Goal: Information Seeking & Learning: Compare options

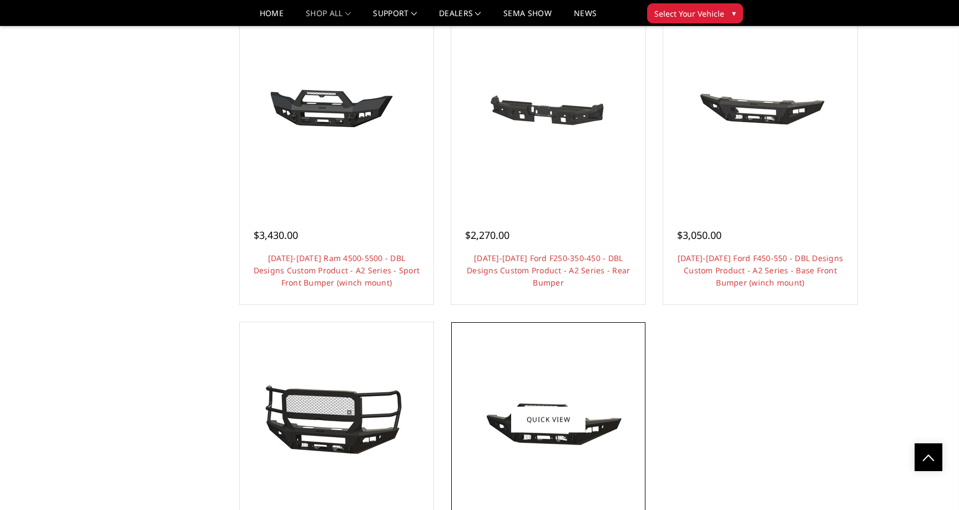
scroll to position [794, 0]
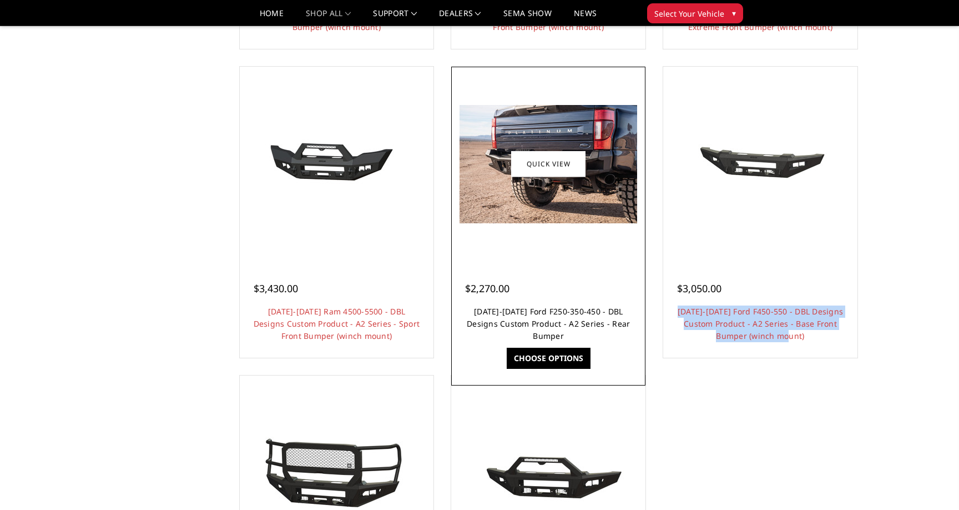
click at [541, 314] on link "[DATE]-[DATE] Ford F250-350-450 - DBL Designs Custom Product - A2 Series - Rear…" at bounding box center [548, 323] width 163 height 35
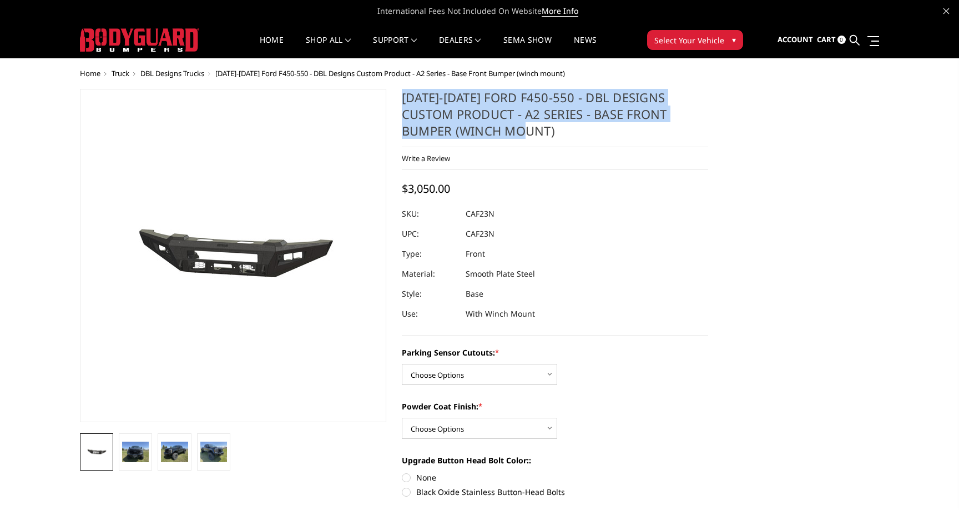
drag, startPoint x: 403, startPoint y: 102, endPoint x: 673, endPoint y: 133, distance: 271.6
click at [673, 133] on h1 "2023-2025 Ford F450-550 - DBL Designs Custom Product - A2 Series - Base Front B…" at bounding box center [555, 118] width 306 height 58
copy h1 "2023-2025 Ford F450-550 - DBL Designs Custom Product - A2 Series - Base Front B…"
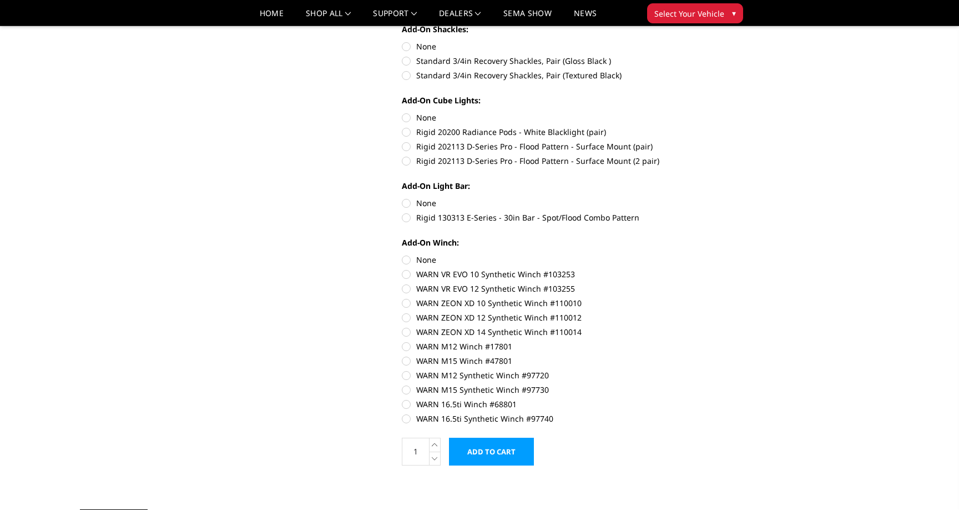
scroll to position [500, 0]
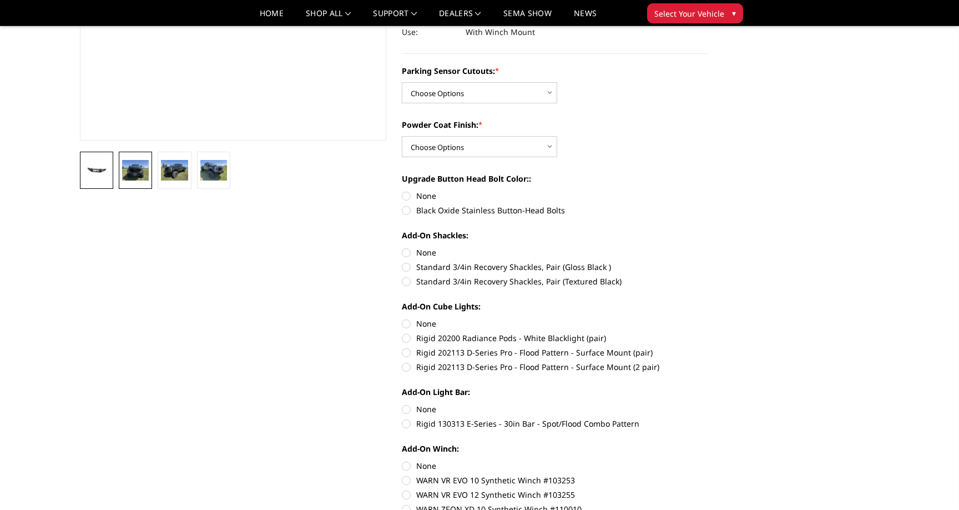
click at [129, 156] on link at bounding box center [135, 170] width 33 height 37
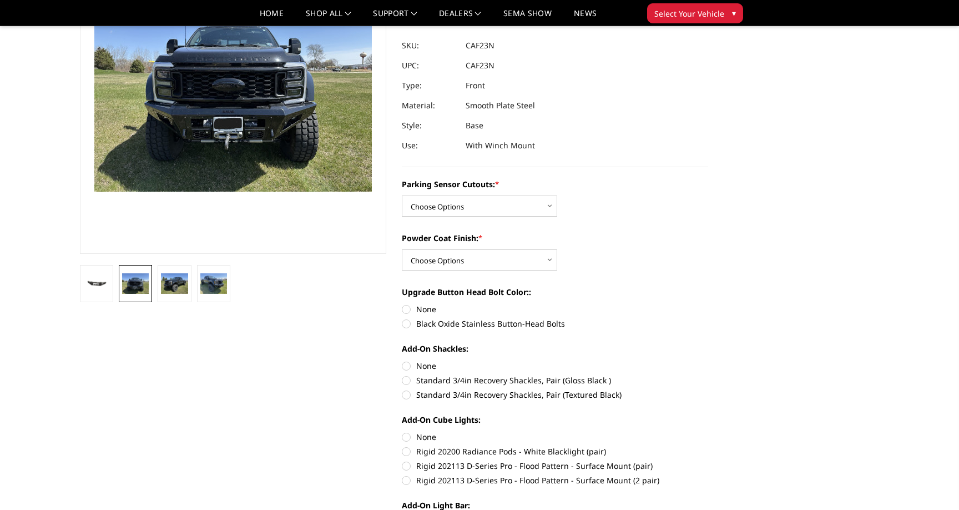
scroll to position [124, 0]
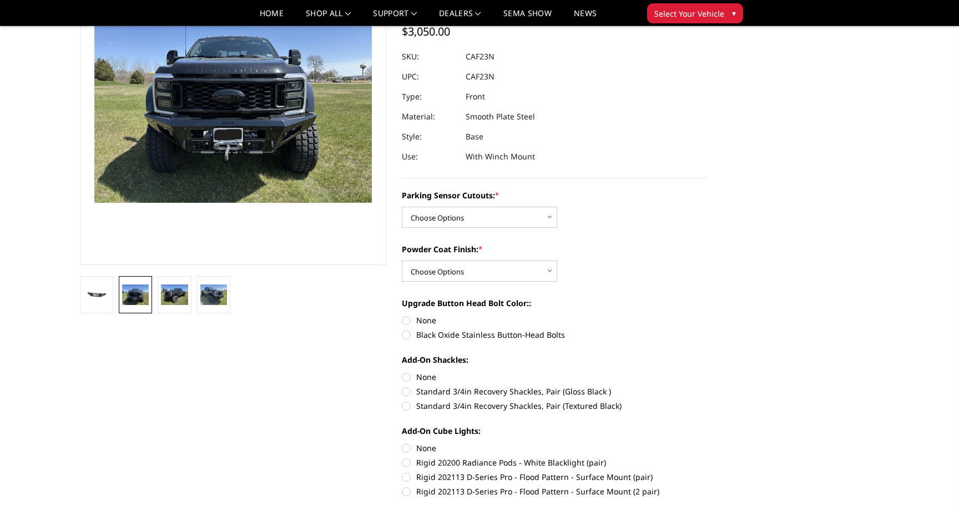
click at [215, 149] on img at bounding box center [435, 198] width 710 height 533
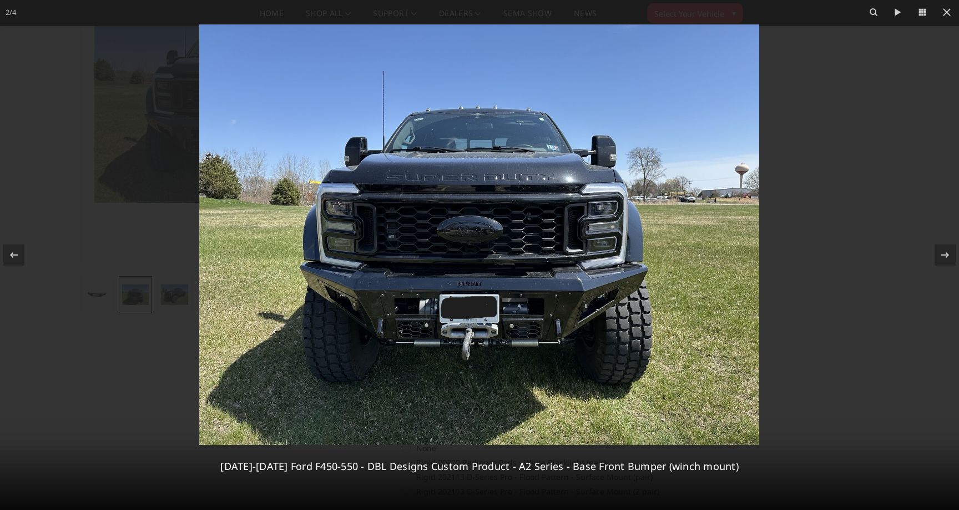
click at [215, 149] on img at bounding box center [479, 234] width 560 height 420
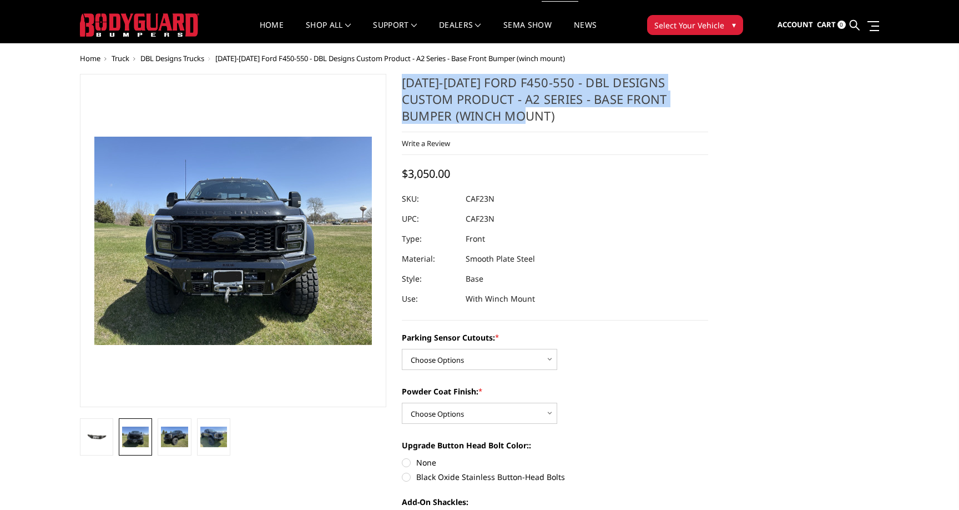
scroll to position [0, 0]
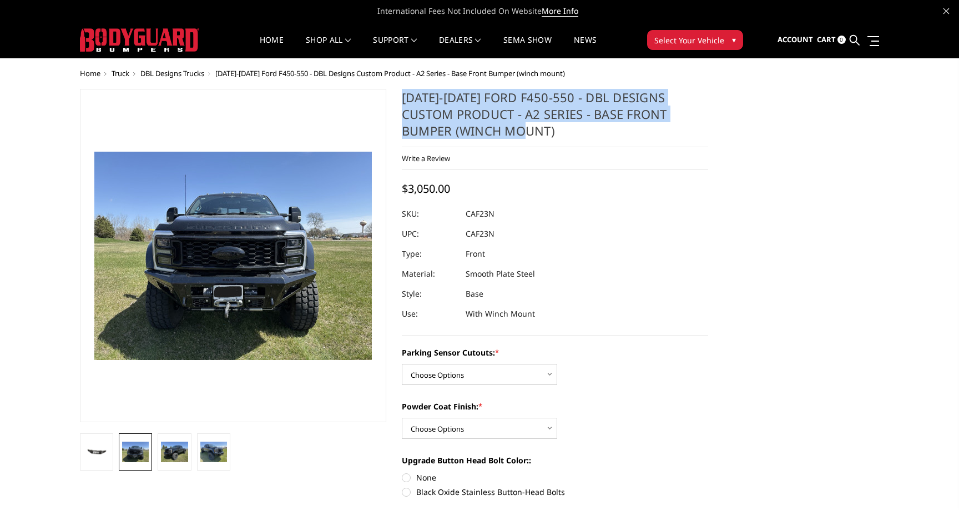
click at [502, 132] on h1 "2023-2025 Ford F450-550 - DBL Designs Custom Product - A2 Series - Base Front B…" at bounding box center [555, 118] width 306 height 58
click at [519, 129] on h1 "2023-2025 Ford F450-550 - DBL Designs Custom Product - A2 Series - Base Front B…" at bounding box center [555, 118] width 306 height 58
drag, startPoint x: 522, startPoint y: 133, endPoint x: 400, endPoint y: 100, distance: 126.3
copy h1 "2023-2025 Ford F450-550 - DBL Designs Custom Product - A2 Series - Base Front B…"
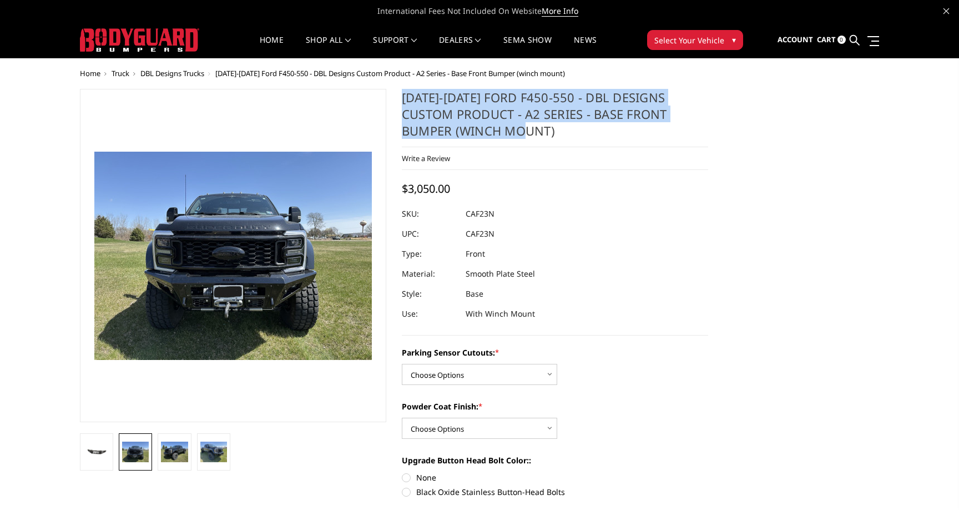
click at [195, 72] on span "DBL Designs Trucks" at bounding box center [172, 73] width 64 height 10
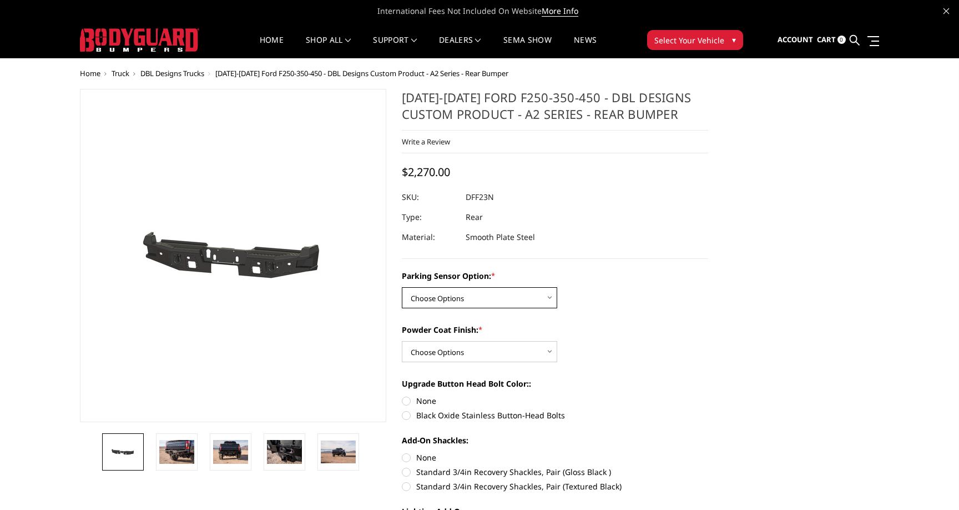
click at [532, 299] on select "Choose Options Yes - With sensor cutouts No - Without sensor cutouts" at bounding box center [479, 297] width 155 height 21
select select "564"
click at [402, 287] on select "Choose Options Yes - With sensor cutouts No - Without sensor cutouts" at bounding box center [479, 297] width 155 height 21
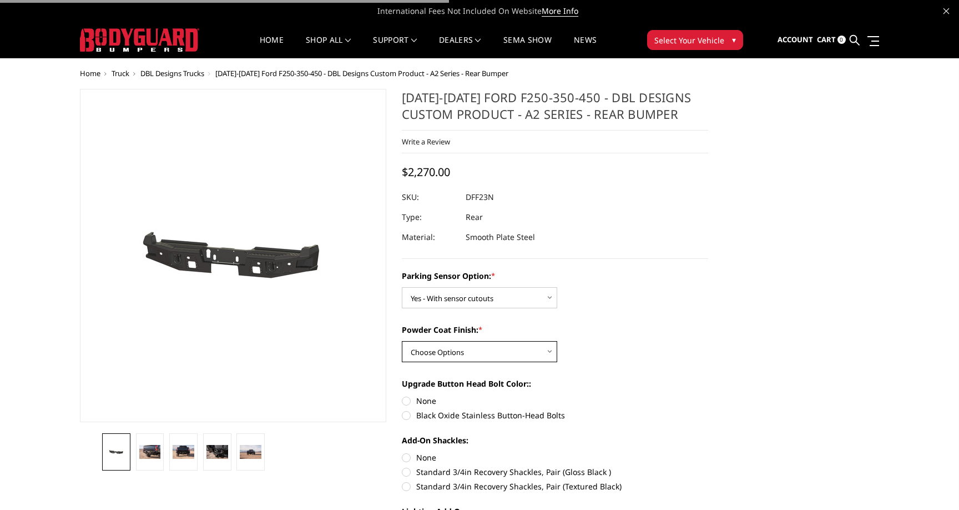
click at [525, 351] on select "Choose Options Bare metal (included) Texture black powder coat" at bounding box center [479, 351] width 155 height 21
select select "551"
click at [402, 341] on select "Choose Options Bare metal (included) Texture black powder coat" at bounding box center [479, 351] width 155 height 21
click at [510, 203] on div at bounding box center [555, 197] width 306 height 20
click at [151, 462] on link at bounding box center [150, 451] width 28 height 37
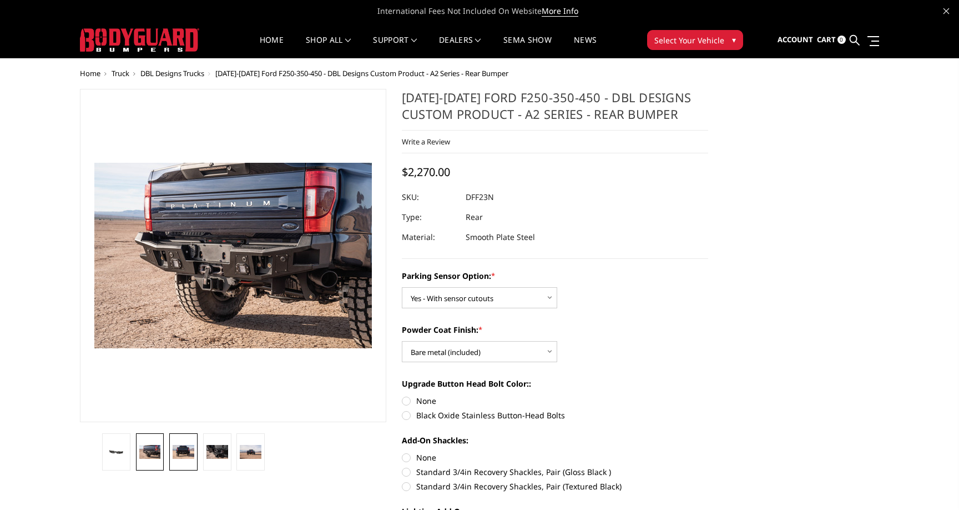
click at [187, 446] on img at bounding box center [184, 452] width 22 height 14
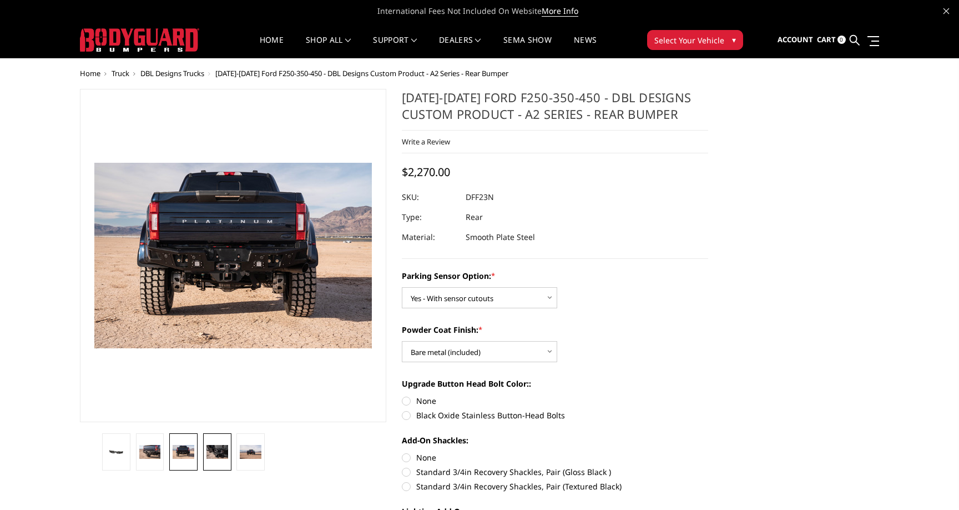
click at [230, 445] on link at bounding box center [217, 451] width 28 height 37
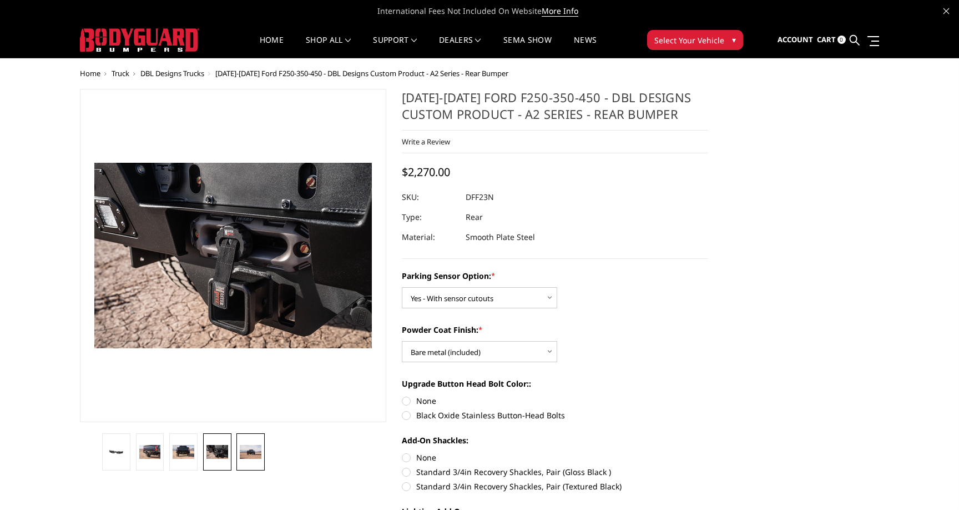
click at [248, 445] on img at bounding box center [251, 452] width 22 height 14
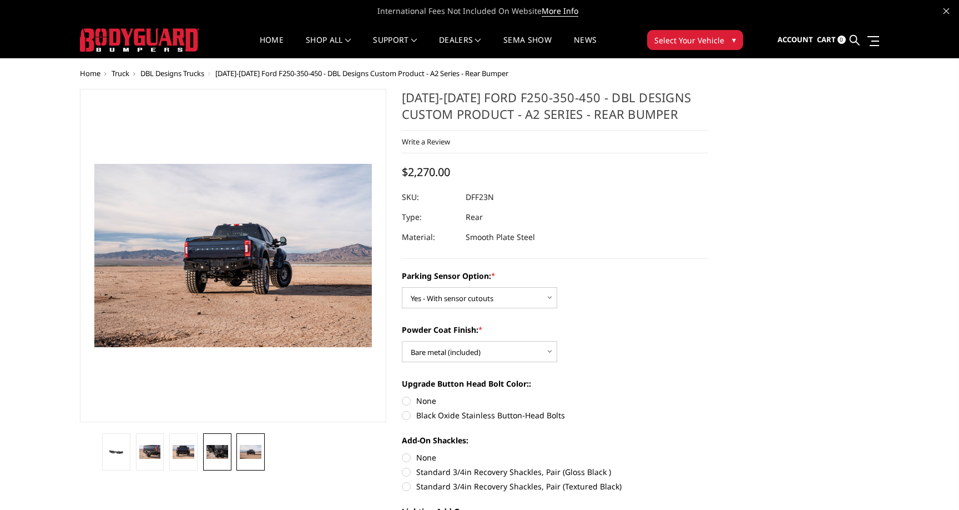
click at [230, 448] on link at bounding box center [217, 451] width 28 height 37
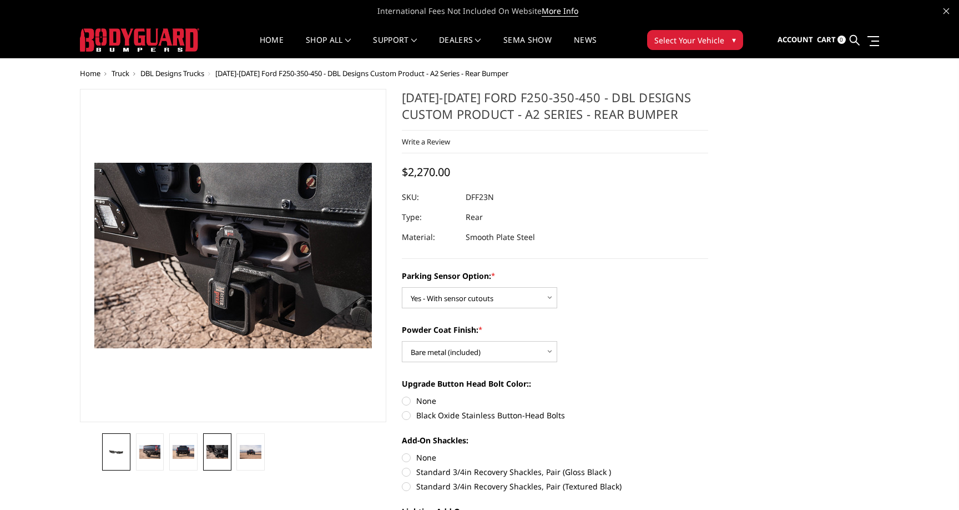
click at [130, 449] on link at bounding box center [116, 451] width 28 height 37
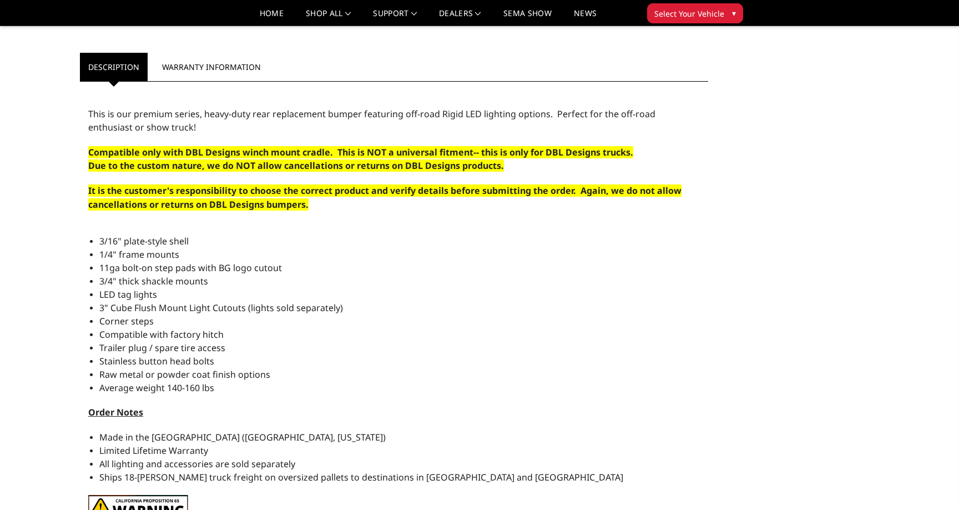
scroll to position [597, 0]
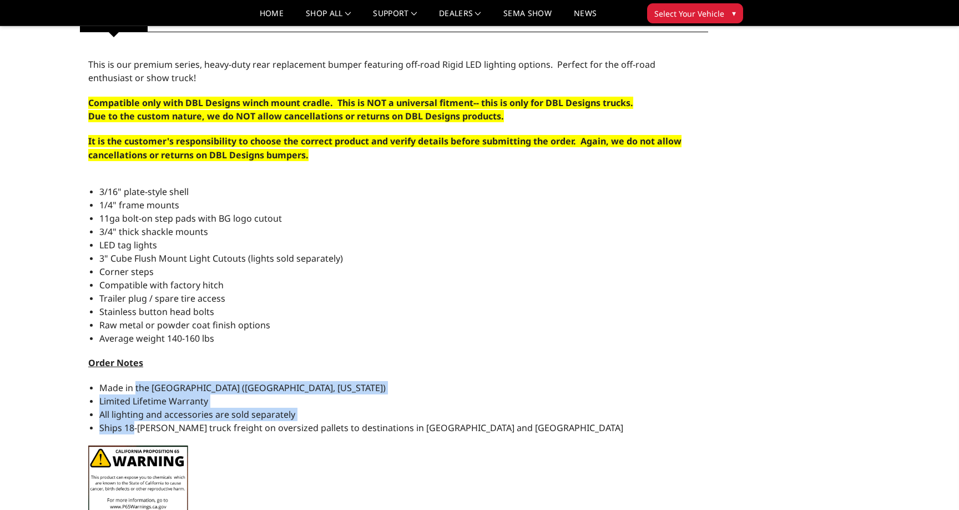
drag, startPoint x: 134, startPoint y: 387, endPoint x: 134, endPoint y: 423, distance: 36.1
click at [134, 423] on ul "Made in the USA (Paris, Texas) Limited Lifetime Warranty All lighting and acces…" at bounding box center [399, 407] width 601 height 53
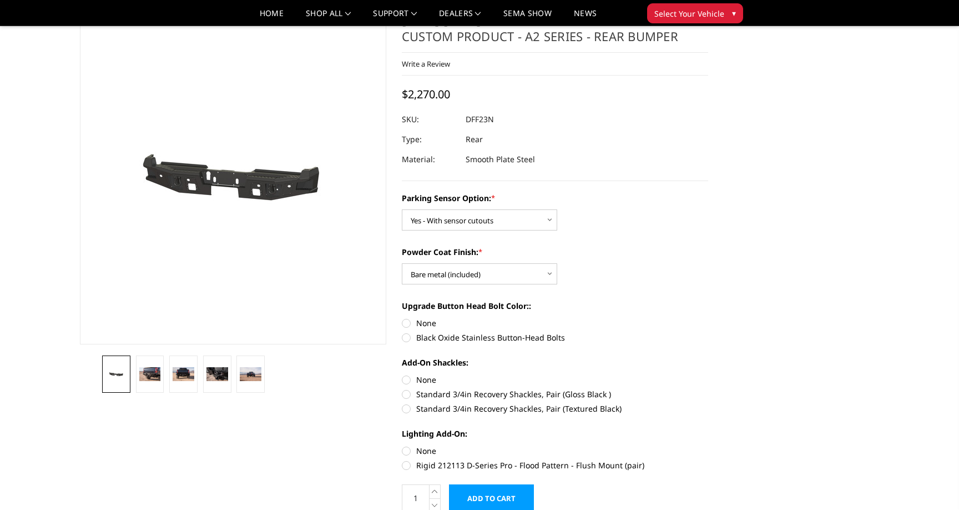
scroll to position [36, 0]
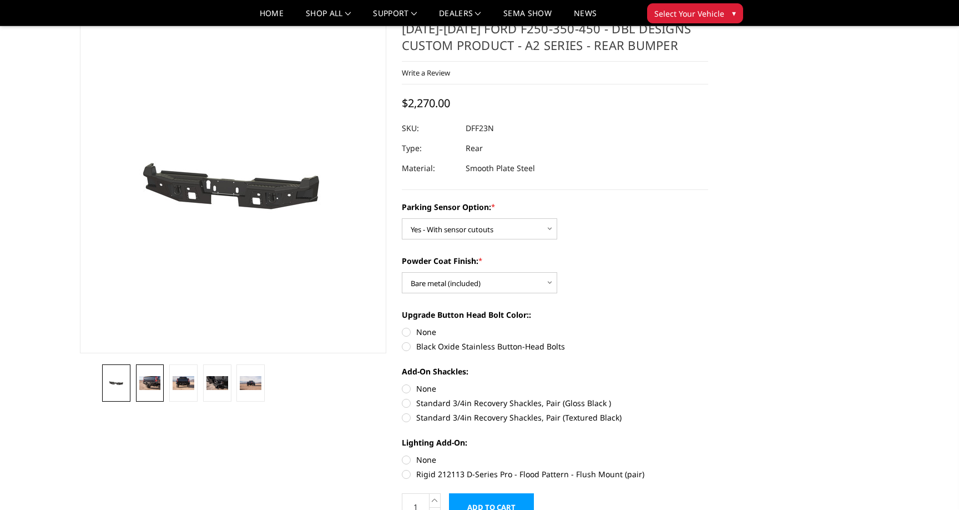
click at [162, 377] on link at bounding box center [150, 382] width 28 height 37
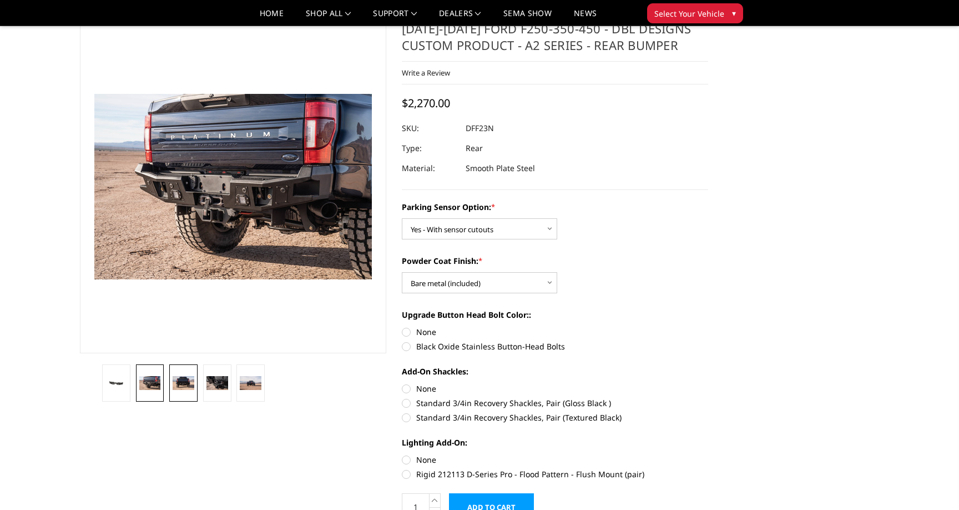
click at [188, 379] on img at bounding box center [184, 383] width 22 height 14
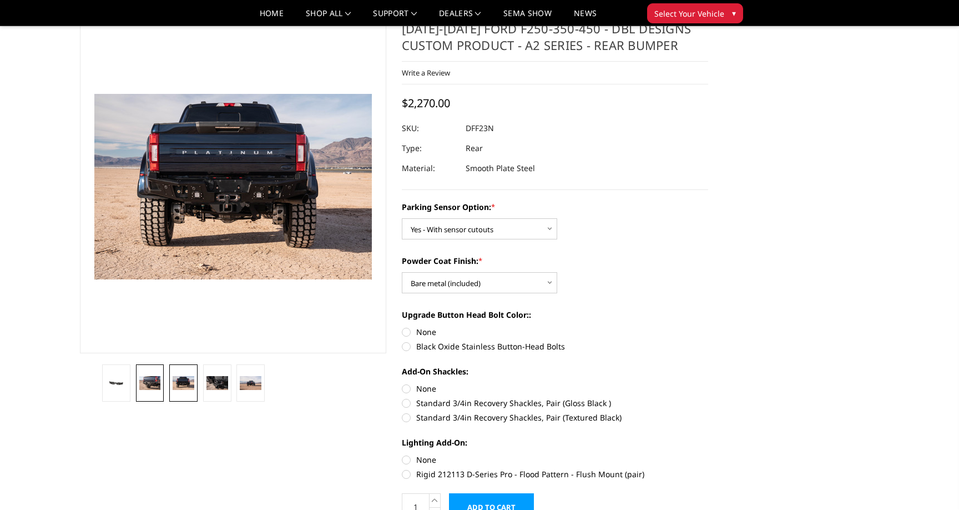
click at [156, 381] on img at bounding box center [150, 383] width 22 height 14
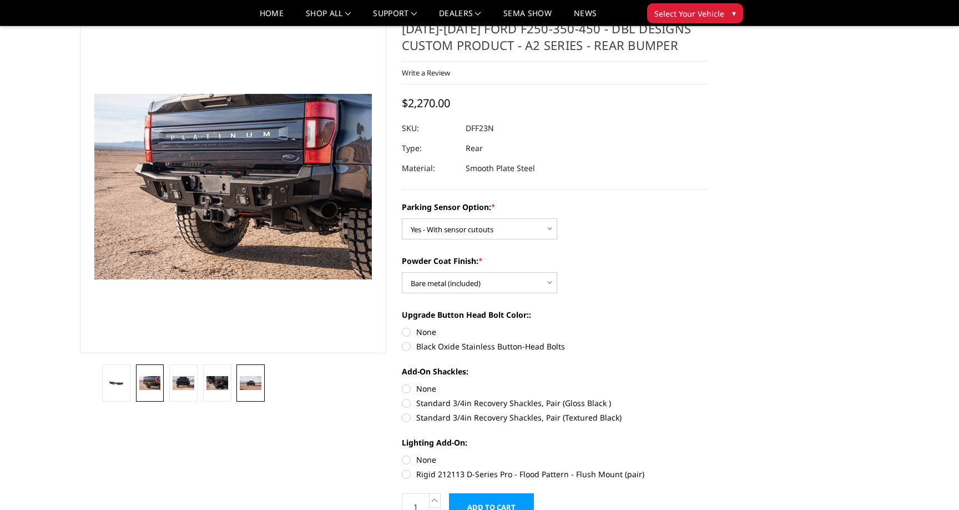
click at [248, 392] on link at bounding box center [250, 382] width 28 height 37
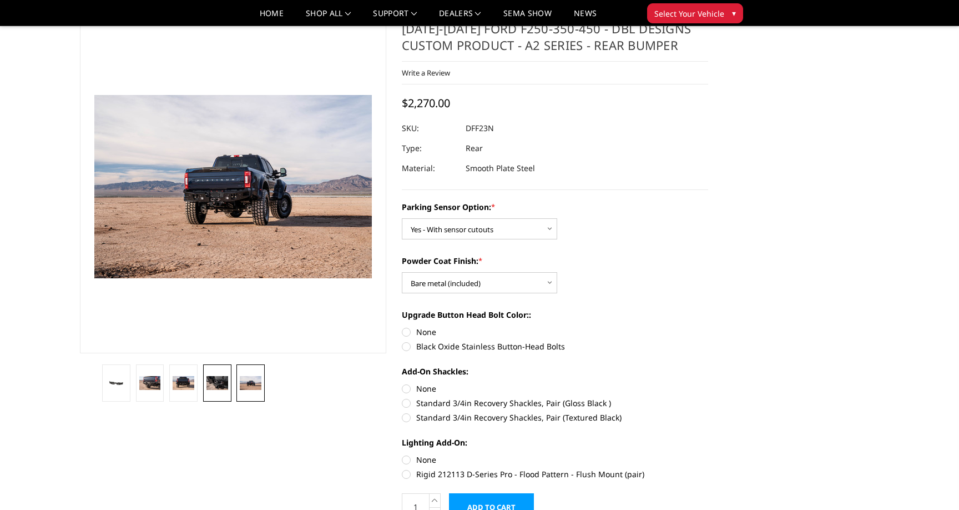
click at [212, 388] on img at bounding box center [217, 383] width 22 height 14
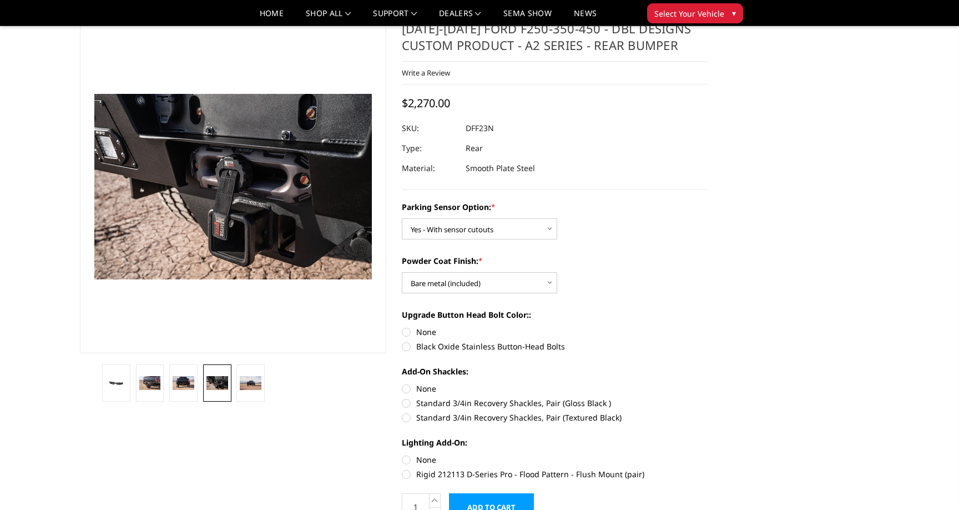
scroll to position [0, 0]
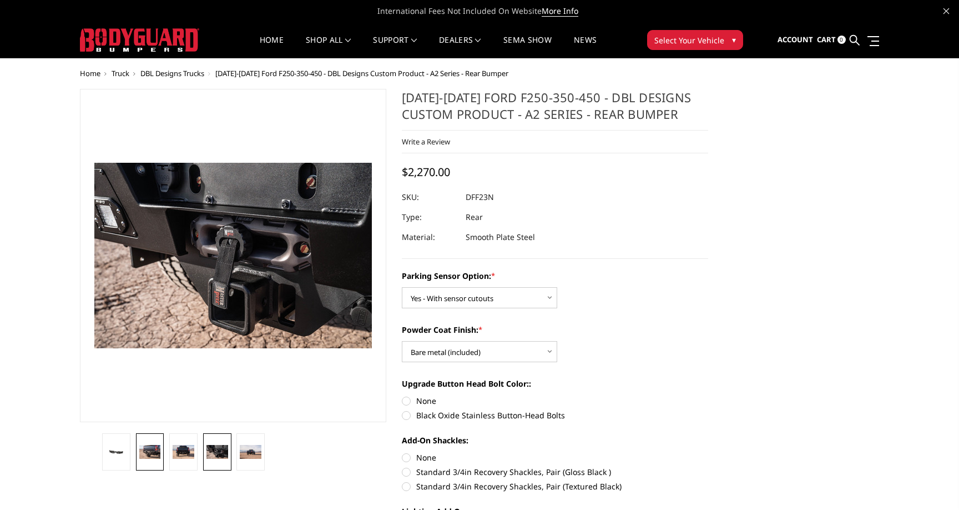
click at [142, 447] on img at bounding box center [150, 452] width 22 height 14
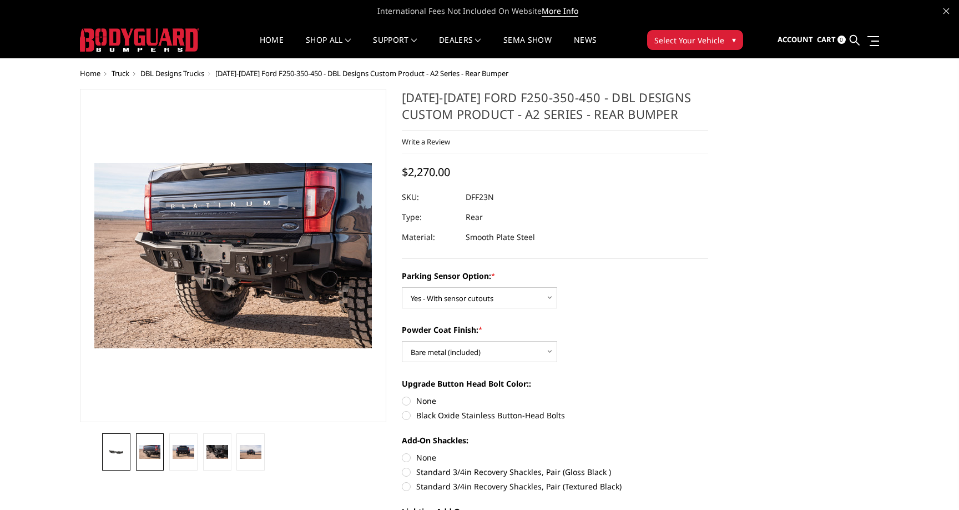
click at [126, 447] on img at bounding box center [116, 451] width 22 height 10
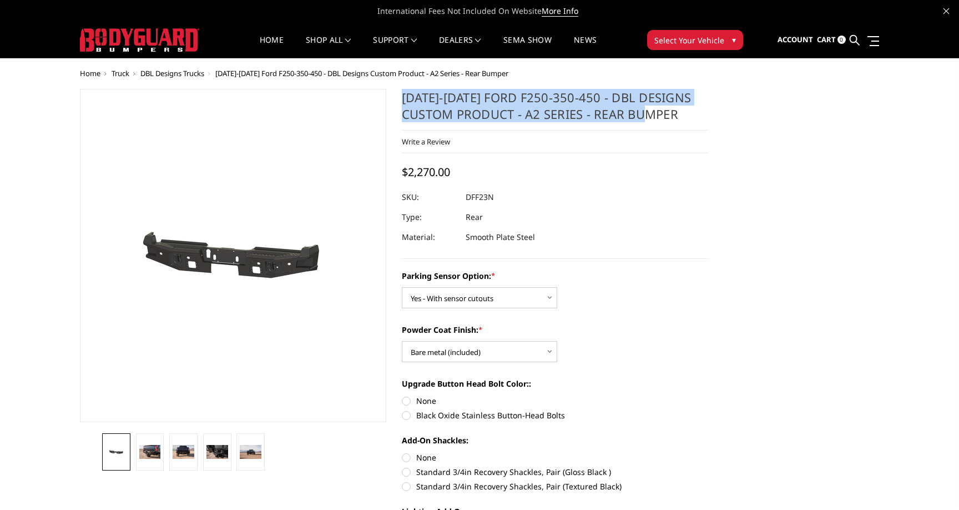
drag, startPoint x: 401, startPoint y: 98, endPoint x: 541, endPoint y: 124, distance: 142.3
click at [541, 124] on h1 "2023-2025 Ford F250-350-450 - DBL Designs Custom Product - A2 Series - Rear Bum…" at bounding box center [555, 110] width 306 height 42
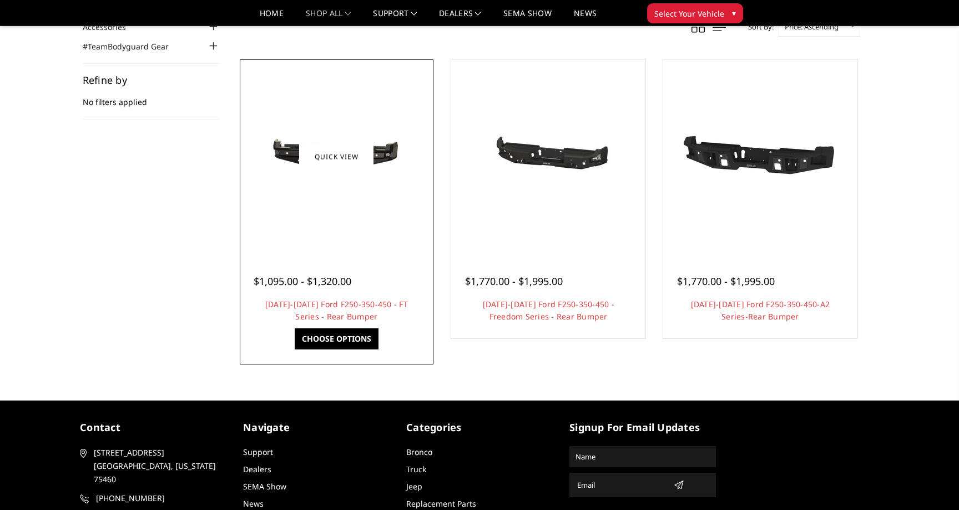
scroll to position [144, 0]
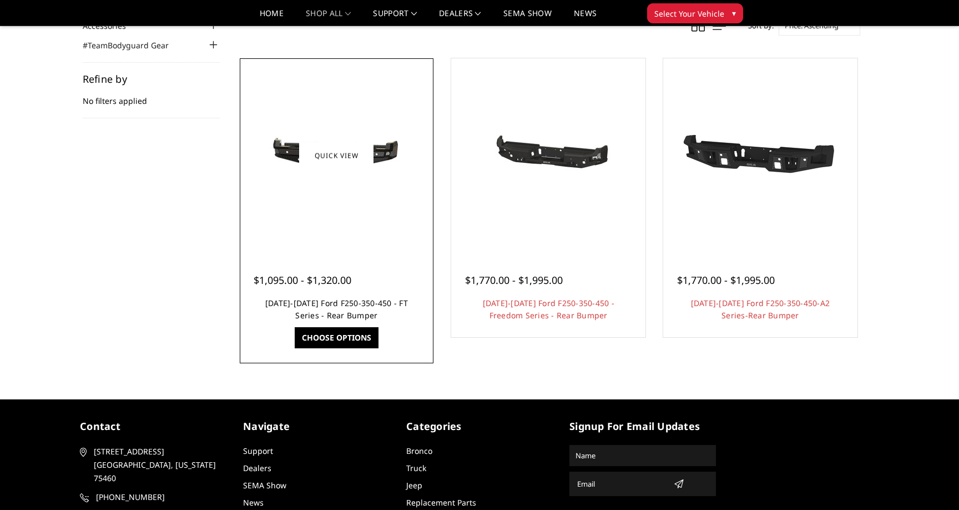
click at [346, 315] on link "2023-2025 Ford F250-350-450 - FT Series - Rear Bumper" at bounding box center [336, 308] width 143 height 23
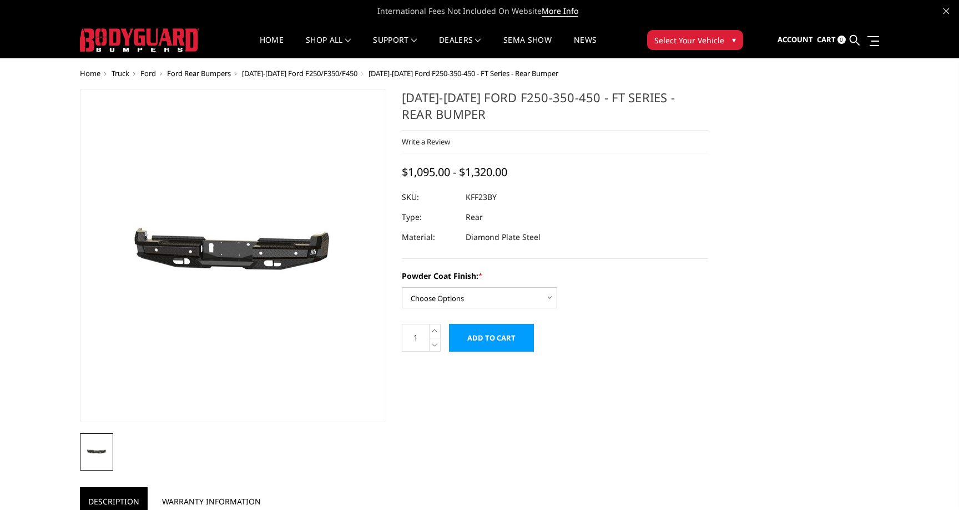
click at [243, 254] on img at bounding box center [221, 256] width 710 height 338
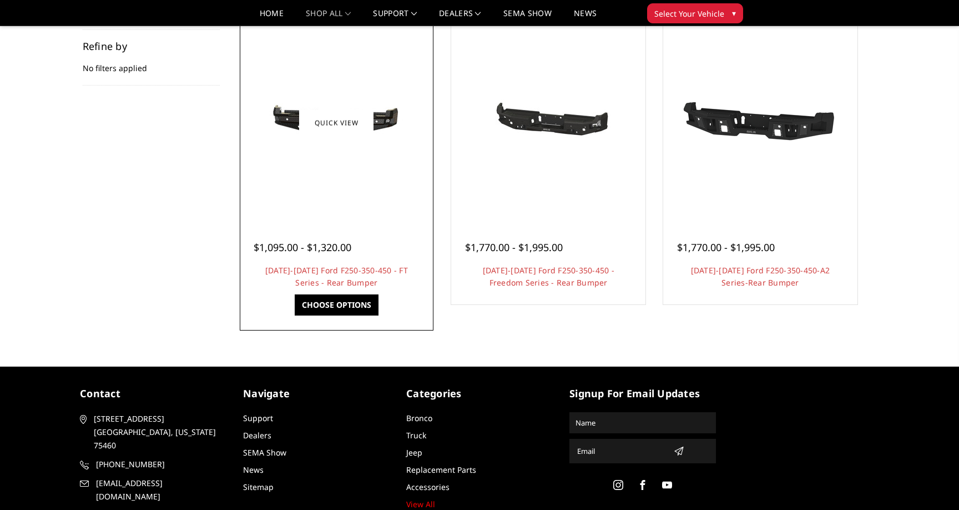
scroll to position [144, 0]
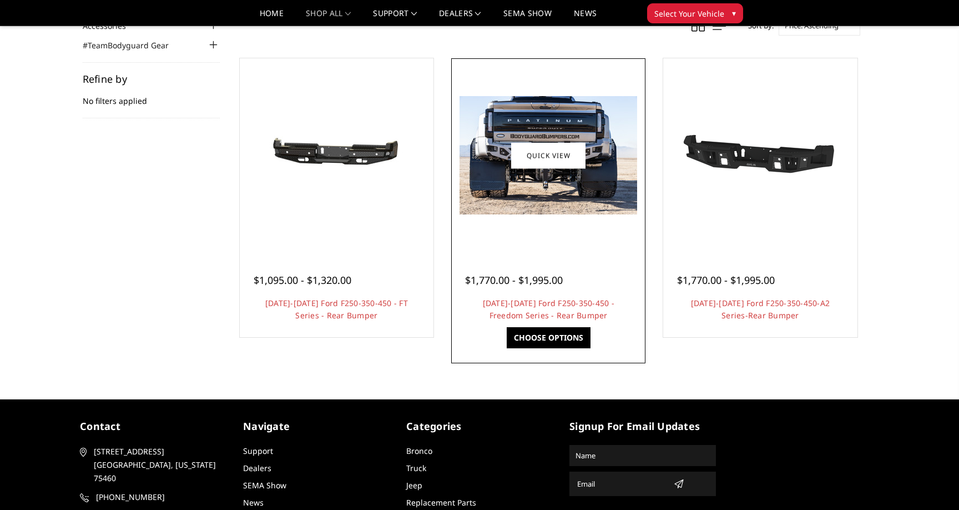
click at [515, 230] on div at bounding box center [548, 155] width 189 height 189
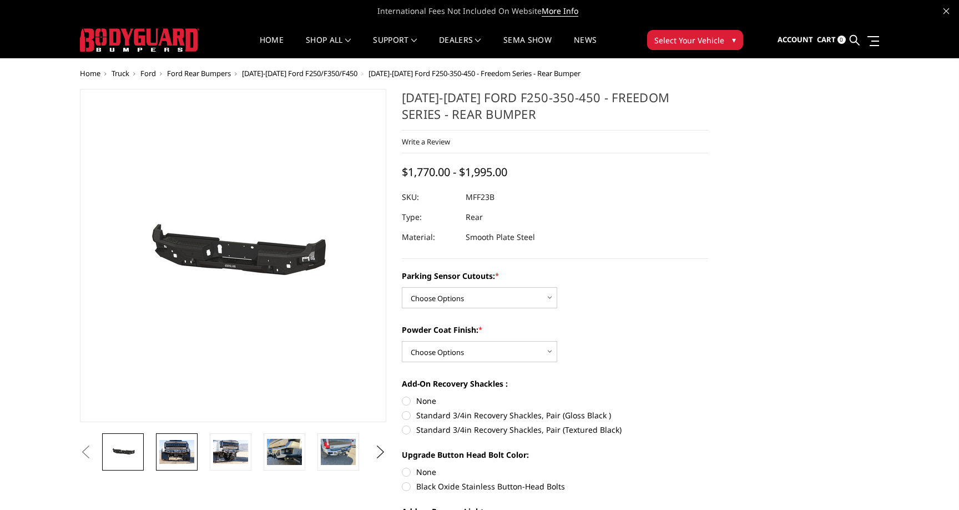
click at [162, 442] on img at bounding box center [176, 451] width 35 height 23
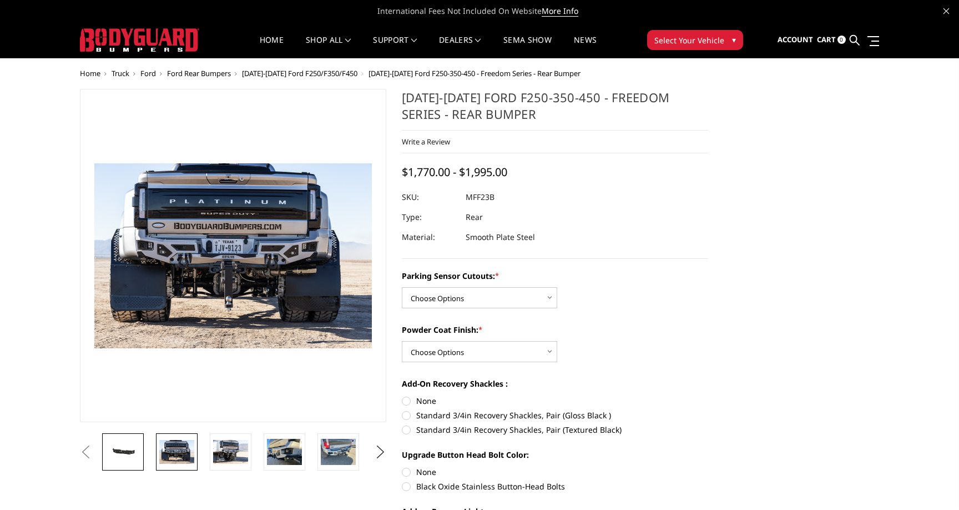
click at [126, 442] on link at bounding box center [123, 451] width 42 height 37
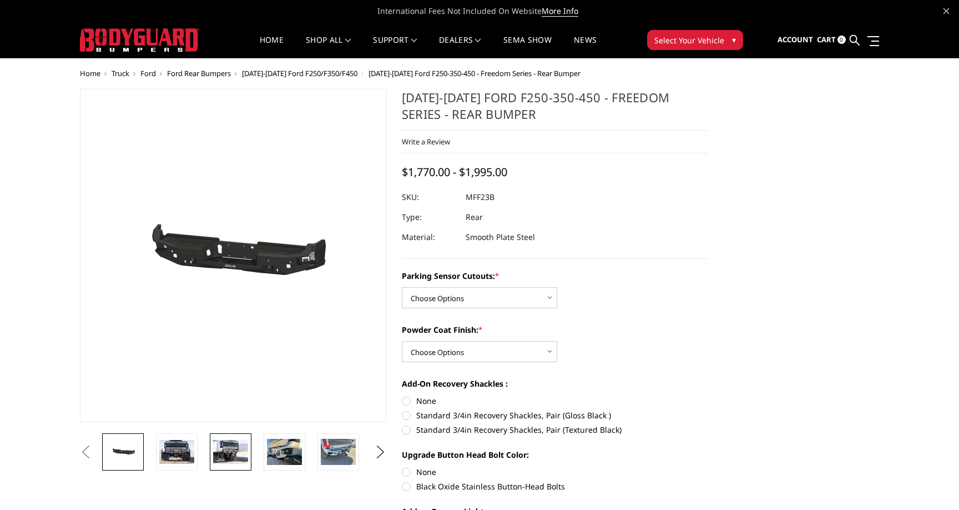
click at [229, 460] on img at bounding box center [230, 451] width 35 height 23
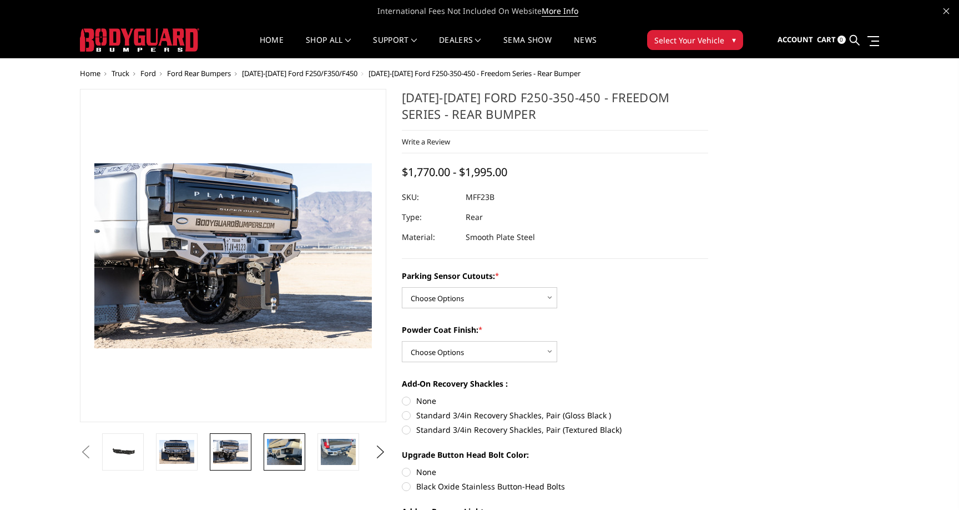
click at [269, 460] on img at bounding box center [284, 451] width 35 height 26
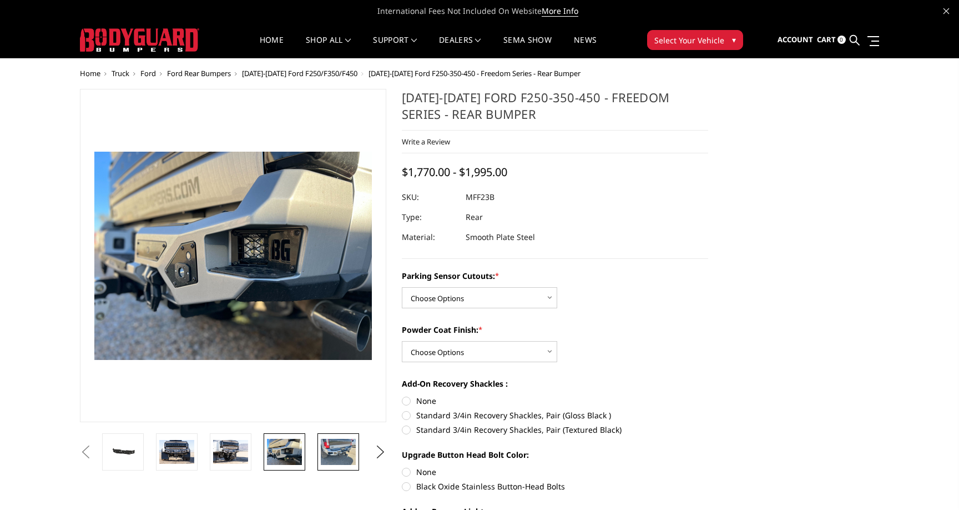
click at [352, 453] on img at bounding box center [338, 451] width 35 height 26
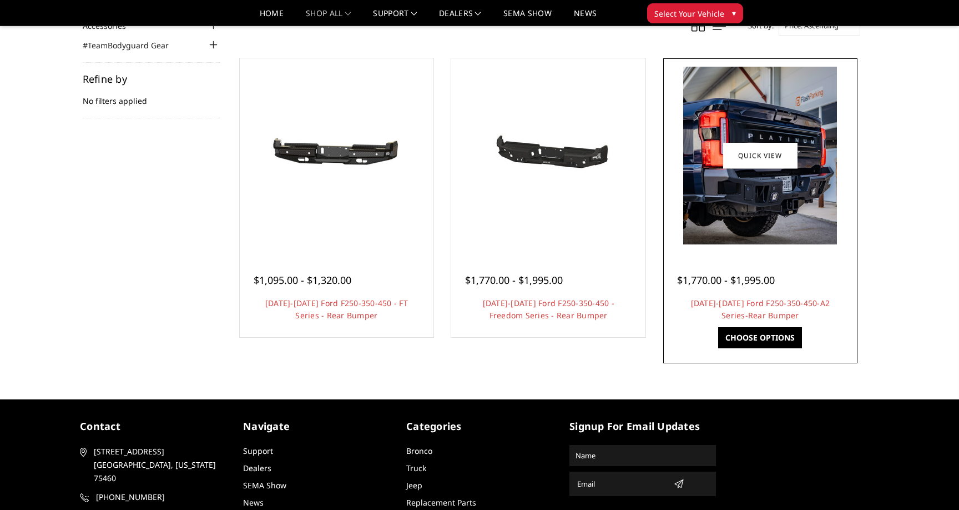
click at [828, 216] on img at bounding box center [760, 156] width 154 height 178
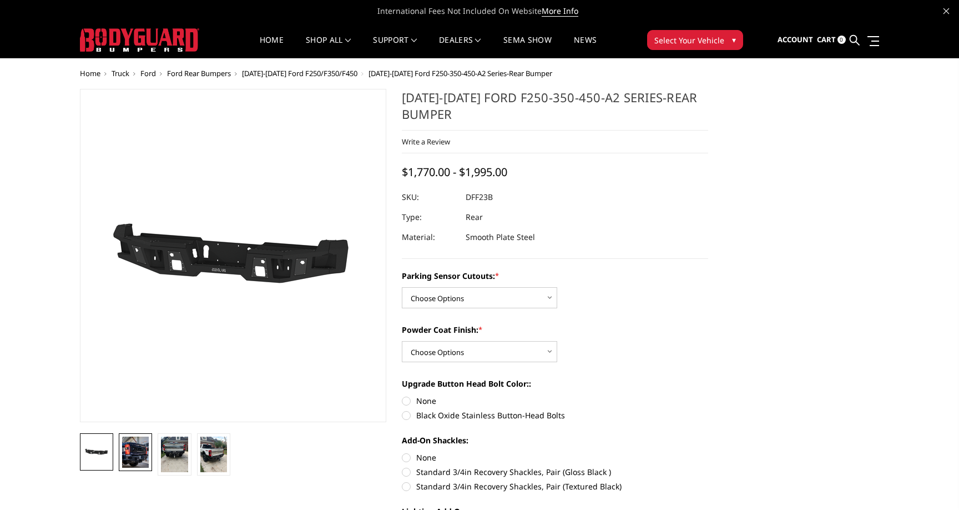
click at [126, 451] on img at bounding box center [135, 451] width 27 height 31
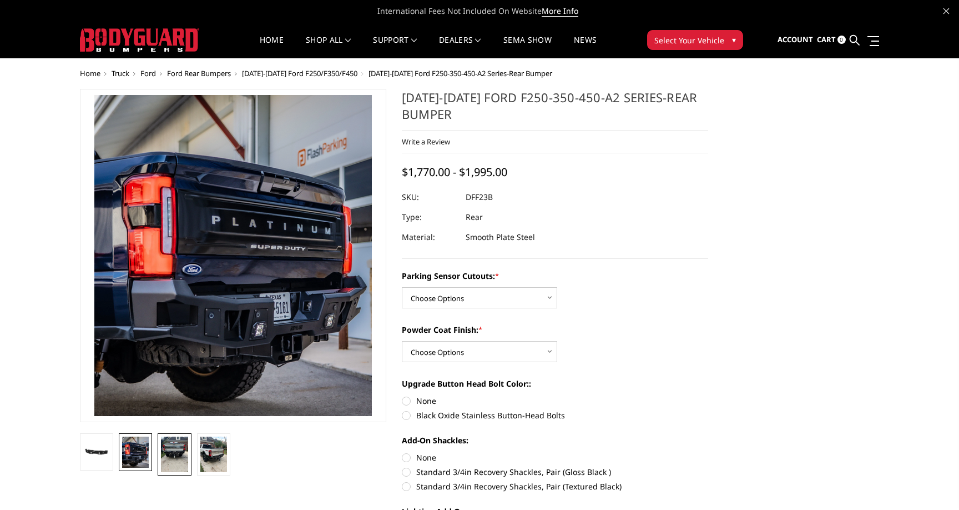
click at [160, 459] on link at bounding box center [174, 454] width 33 height 42
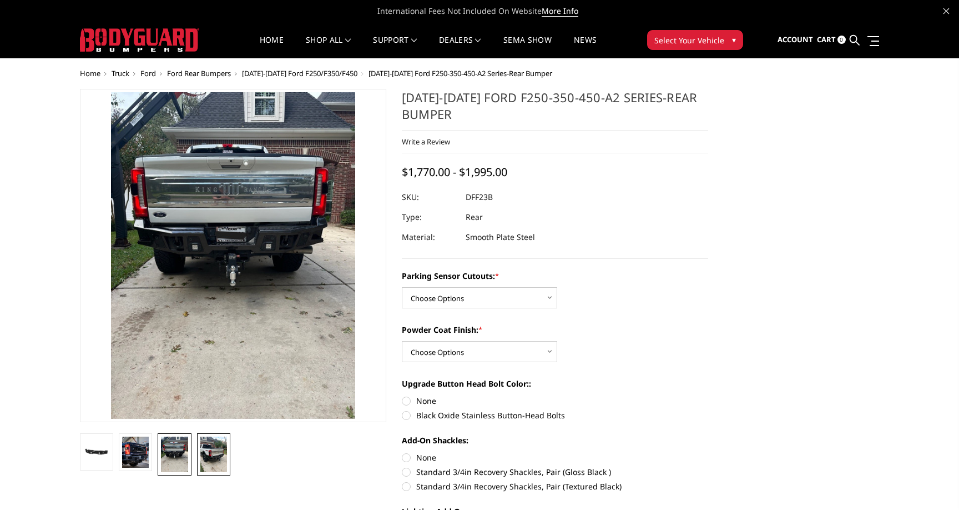
click at [211, 456] on img at bounding box center [213, 454] width 27 height 36
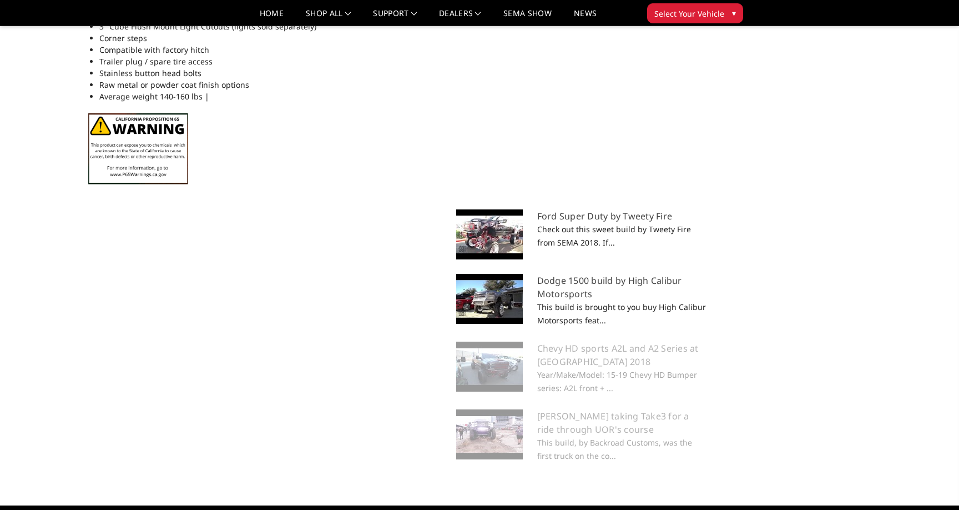
scroll to position [914, 0]
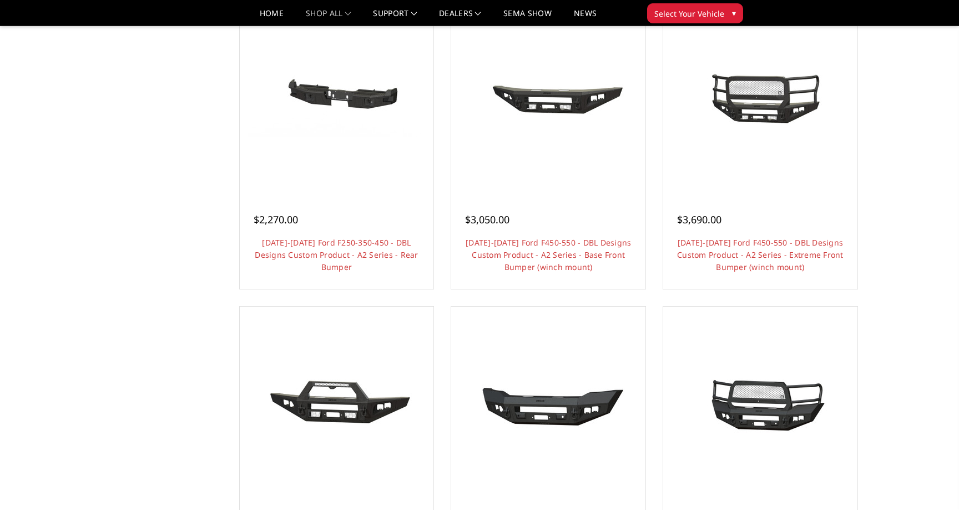
scroll to position [861, 0]
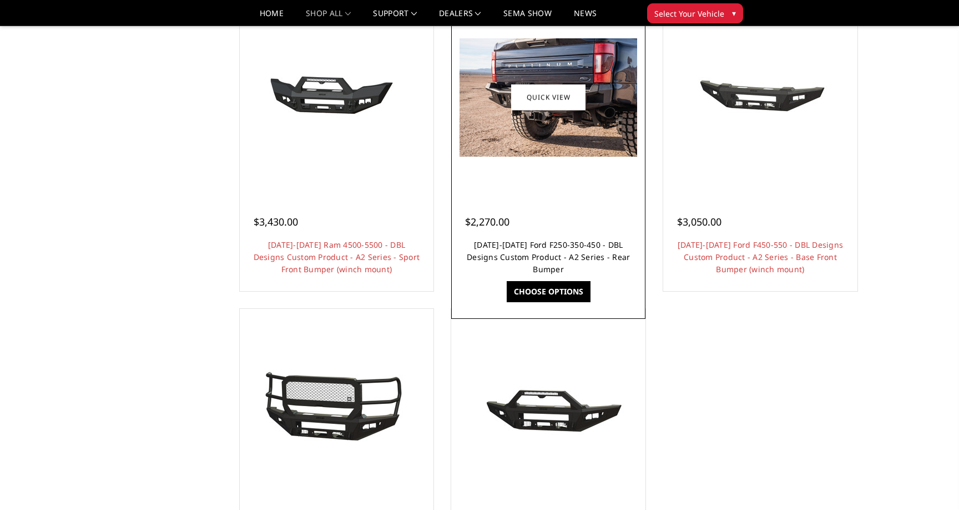
click at [525, 249] on link "[DATE]-[DATE] Ford F250-350-450 - DBL Designs Custom Product - A2 Series - Rear…" at bounding box center [548, 256] width 163 height 35
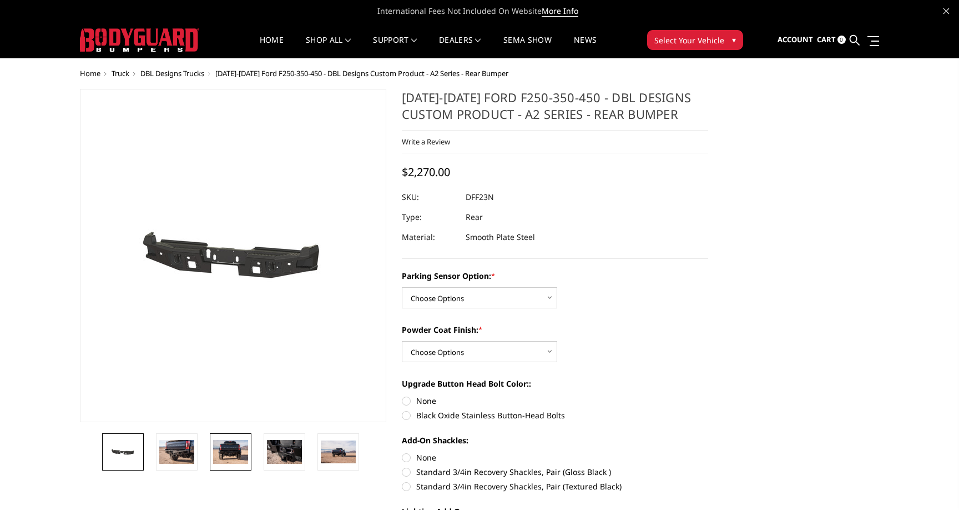
click at [218, 447] on img at bounding box center [230, 451] width 35 height 23
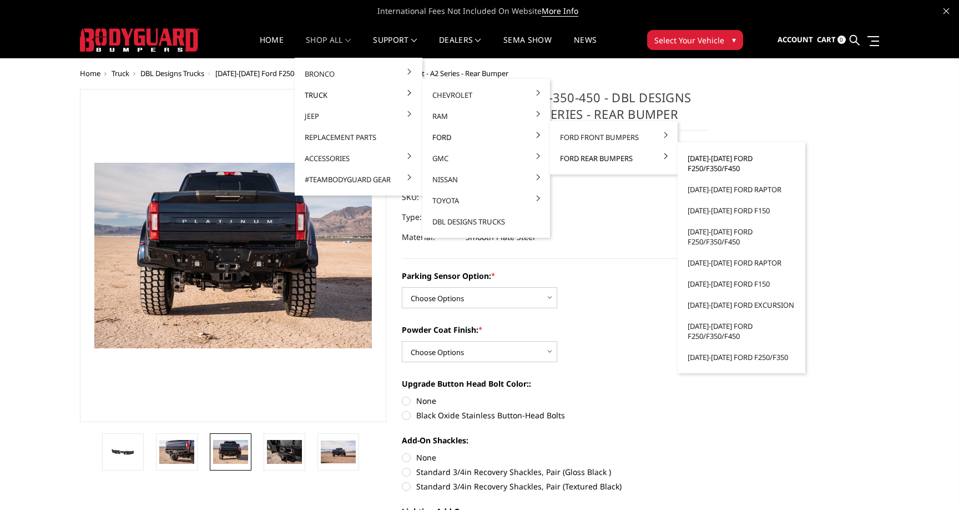
click at [734, 160] on link "[DATE]-[DATE] Ford F250/F350/F450" at bounding box center [741, 163] width 119 height 31
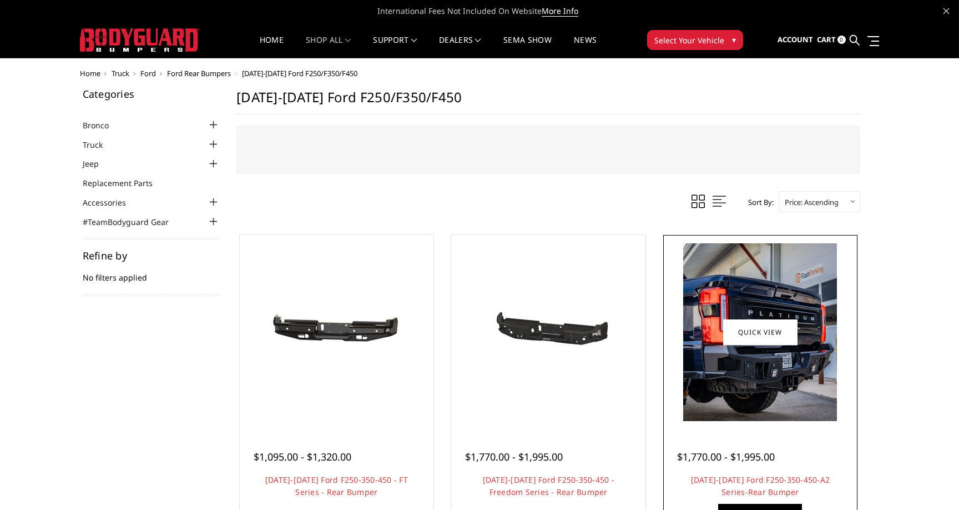
click at [729, 276] on img at bounding box center [760, 332] width 154 height 178
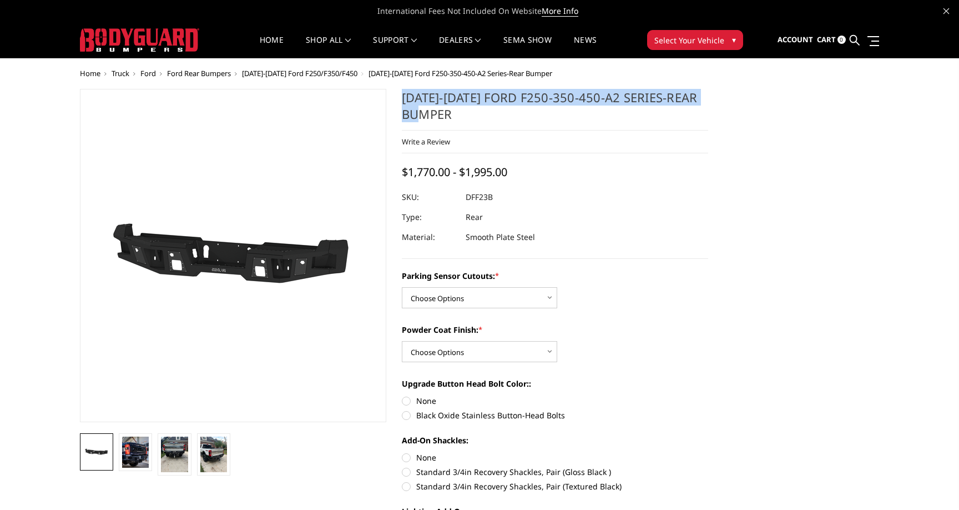
drag, startPoint x: 472, startPoint y: 120, endPoint x: 402, endPoint y: 96, distance: 74.6
click at [402, 96] on h1 "[DATE]-[DATE] Ford F250-350-450-A2 Series-Rear Bumper" at bounding box center [555, 110] width 306 height 42
